Goal: Check status: Check status

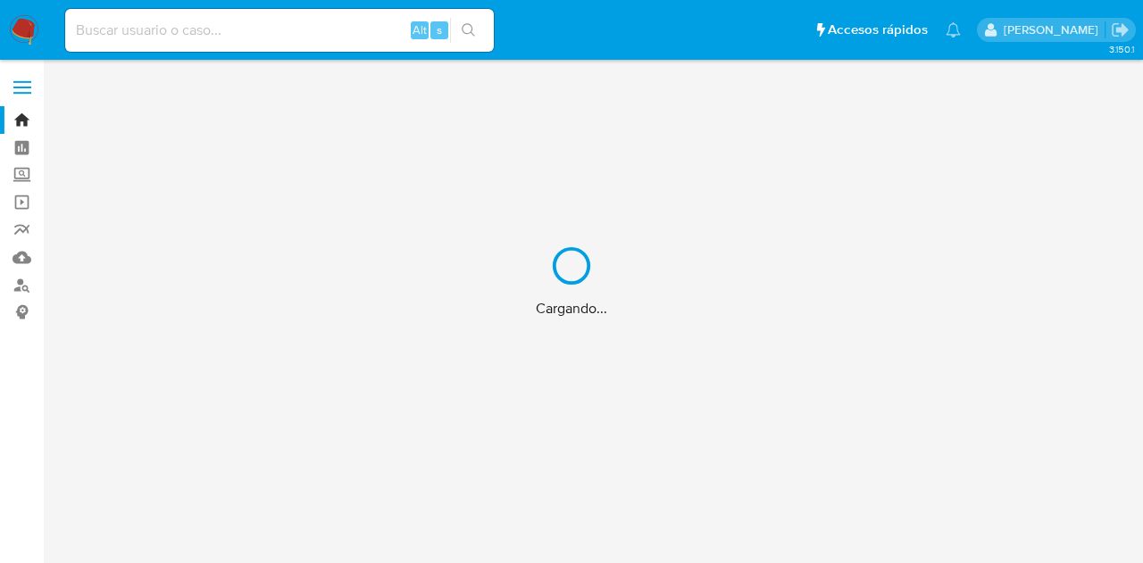
click at [319, 30] on div "Cargando..." at bounding box center [571, 281] width 1143 height 563
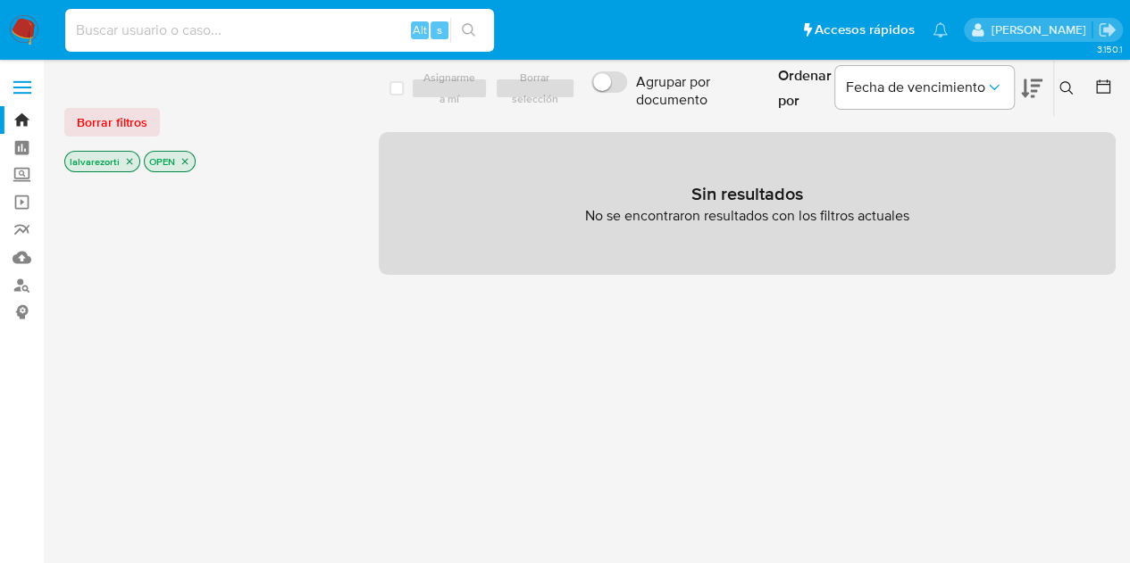
click at [309, 32] on input at bounding box center [279, 30] width 429 height 23
click at [186, 160] on icon "close-filter" at bounding box center [184, 161] width 11 height 11
click at [131, 163] on icon "close-filter" at bounding box center [129, 161] width 11 height 11
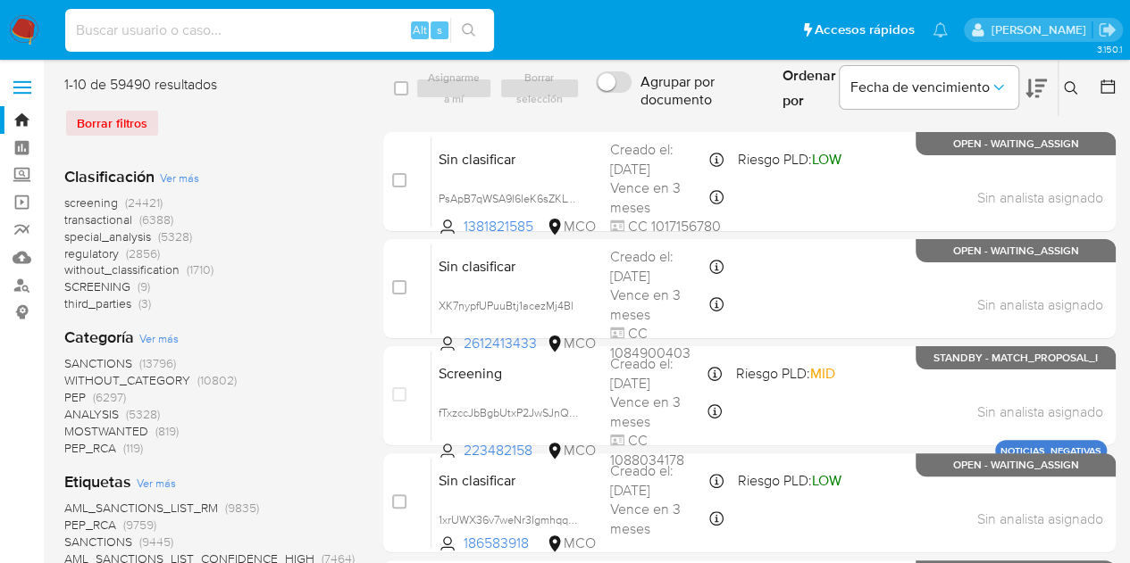
click at [203, 24] on input at bounding box center [279, 30] width 429 height 23
paste input "1534723260"
type input "1534723260"
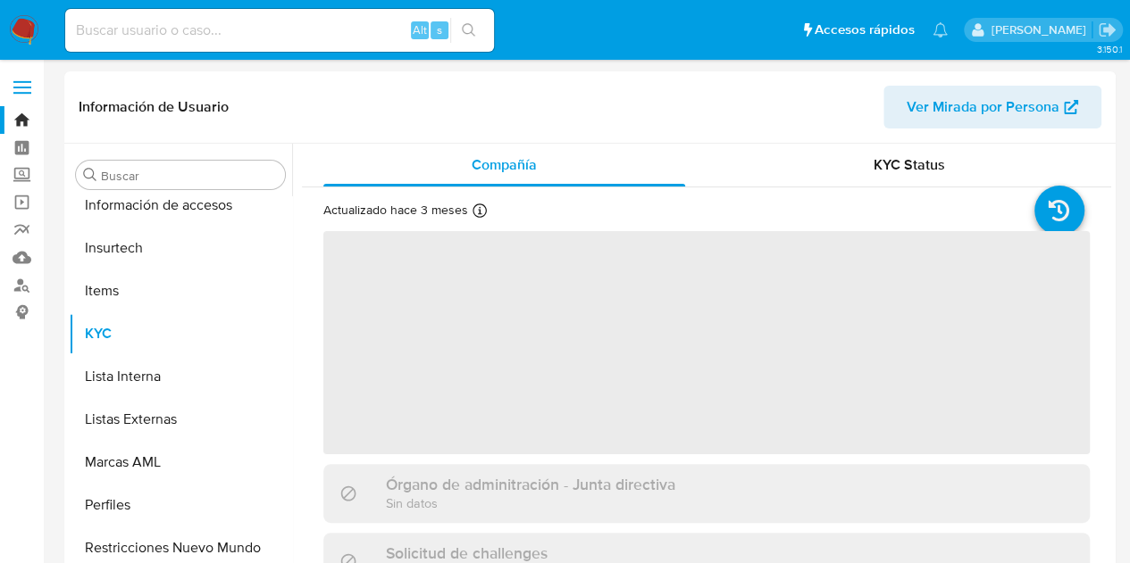
scroll to position [712, 0]
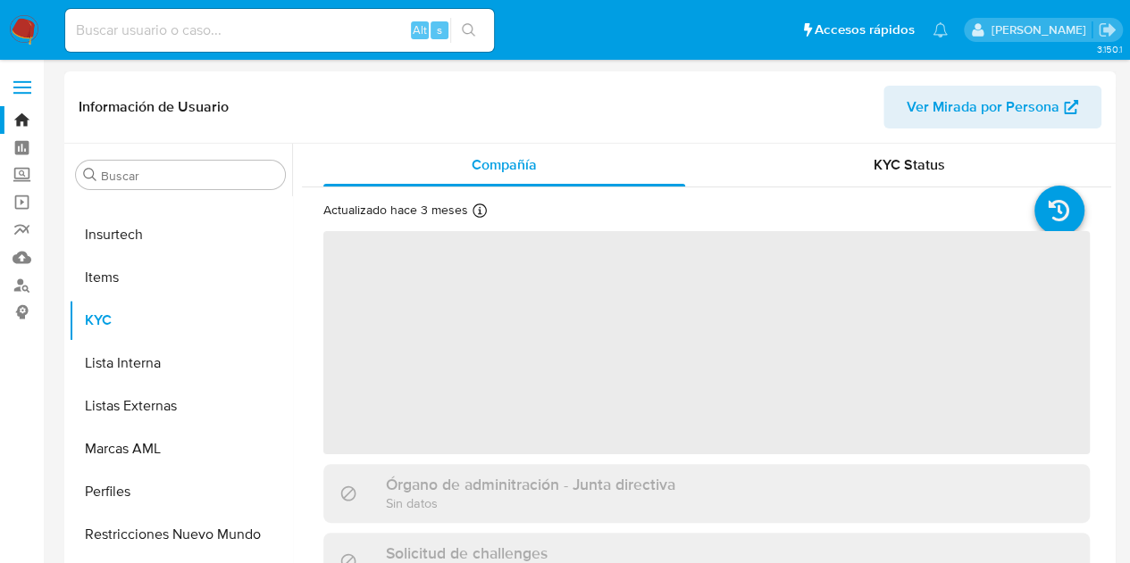
select select "10"
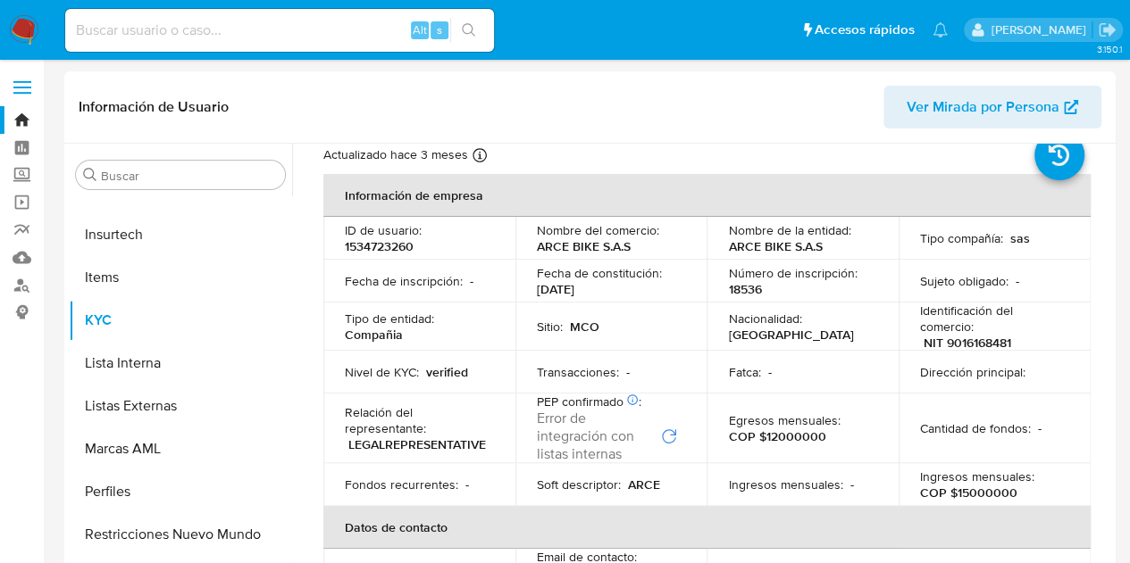
scroll to position [0, 0]
